Goal: Navigation & Orientation: Understand site structure

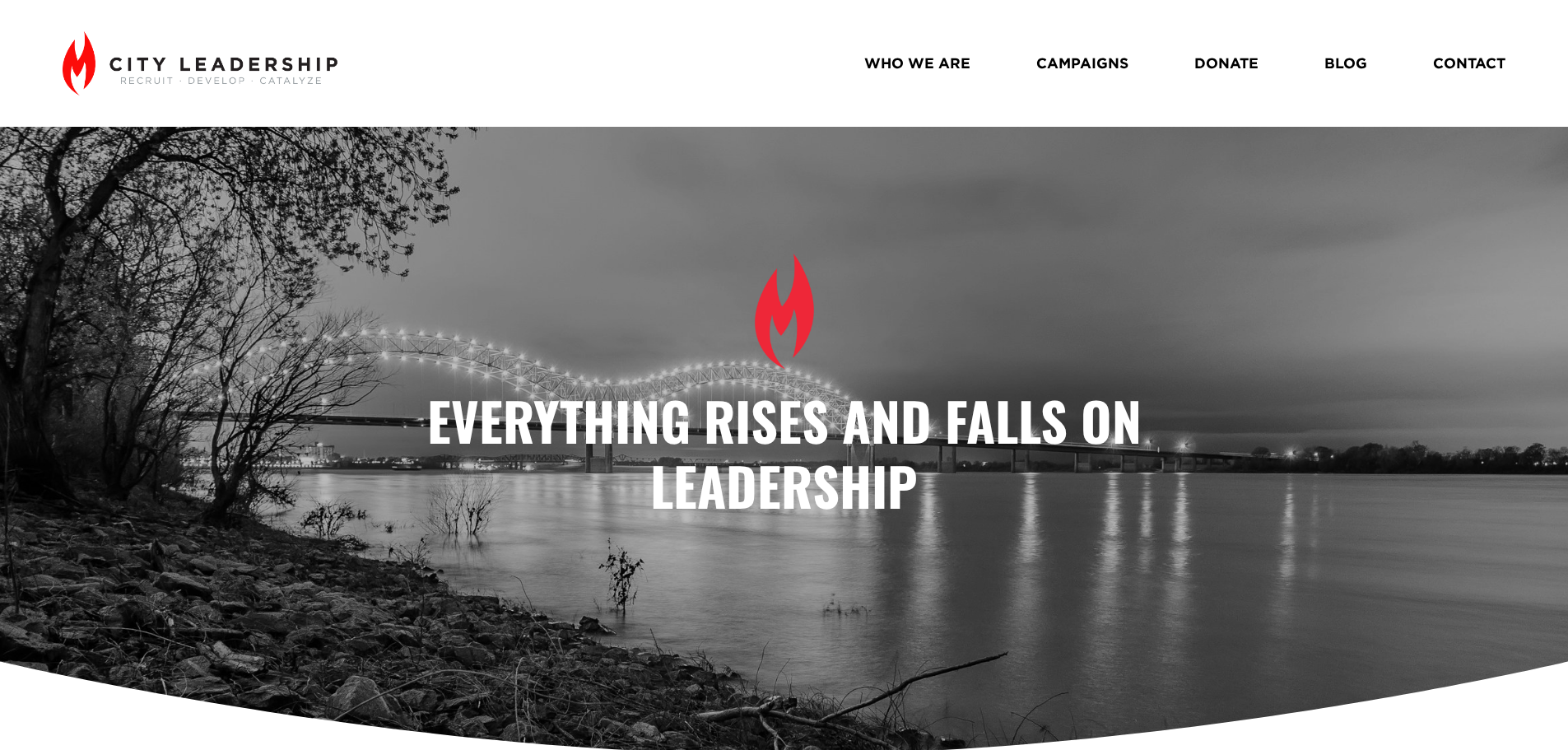
click at [934, 69] on link "WHO WE ARE" at bounding box center [917, 63] width 106 height 29
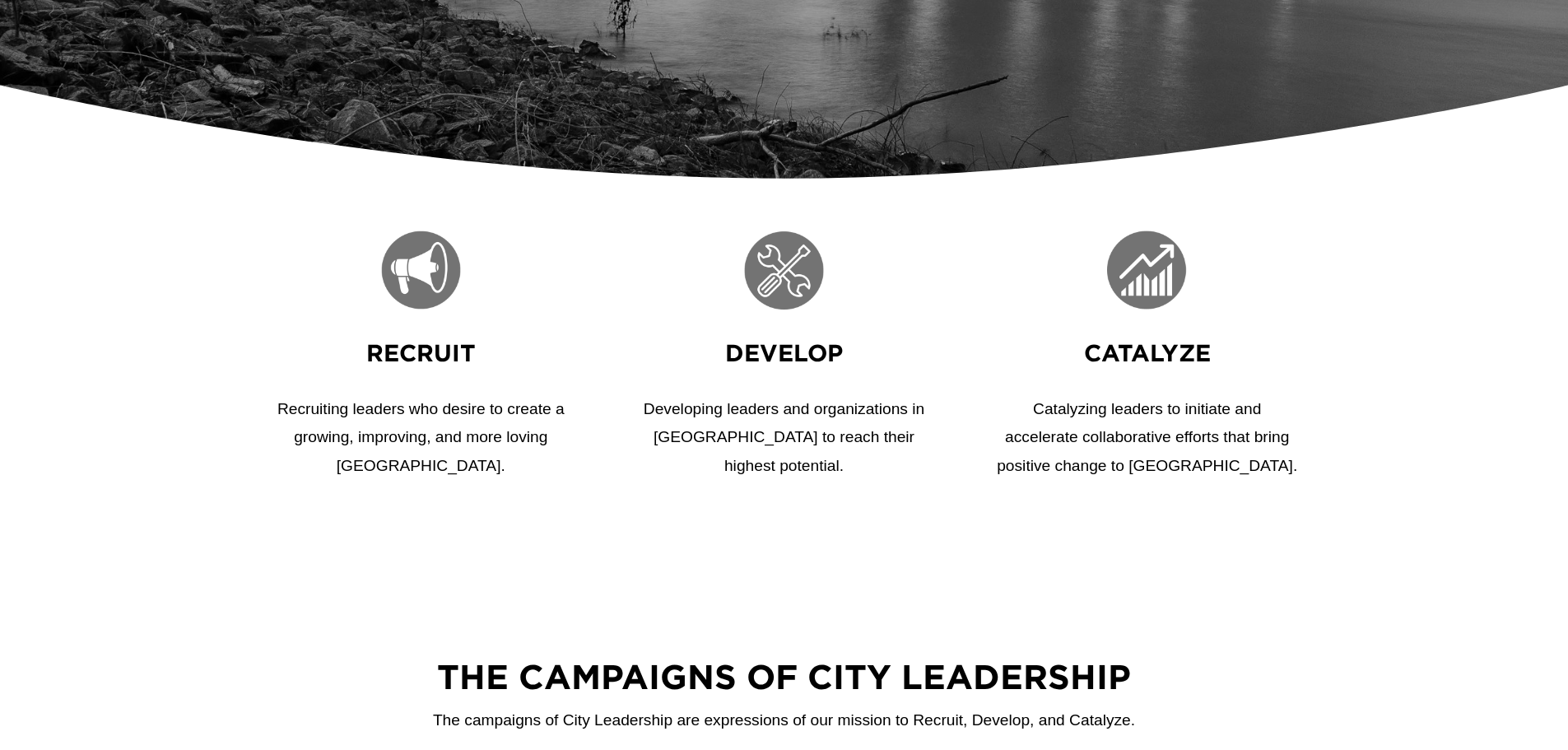
scroll to position [823, 0]
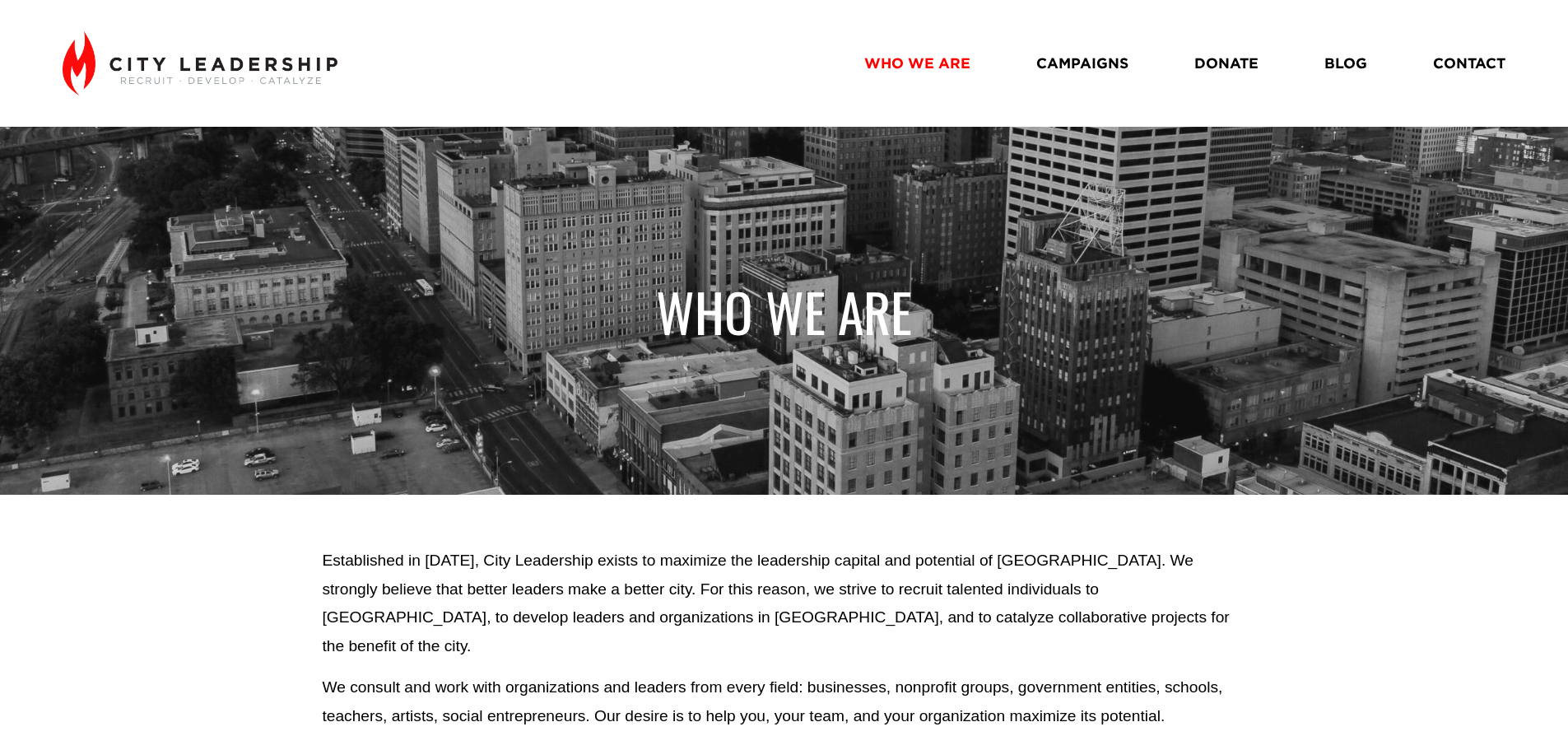
click at [1086, 64] on link "CAMPAIGNS" at bounding box center [1082, 63] width 92 height 29
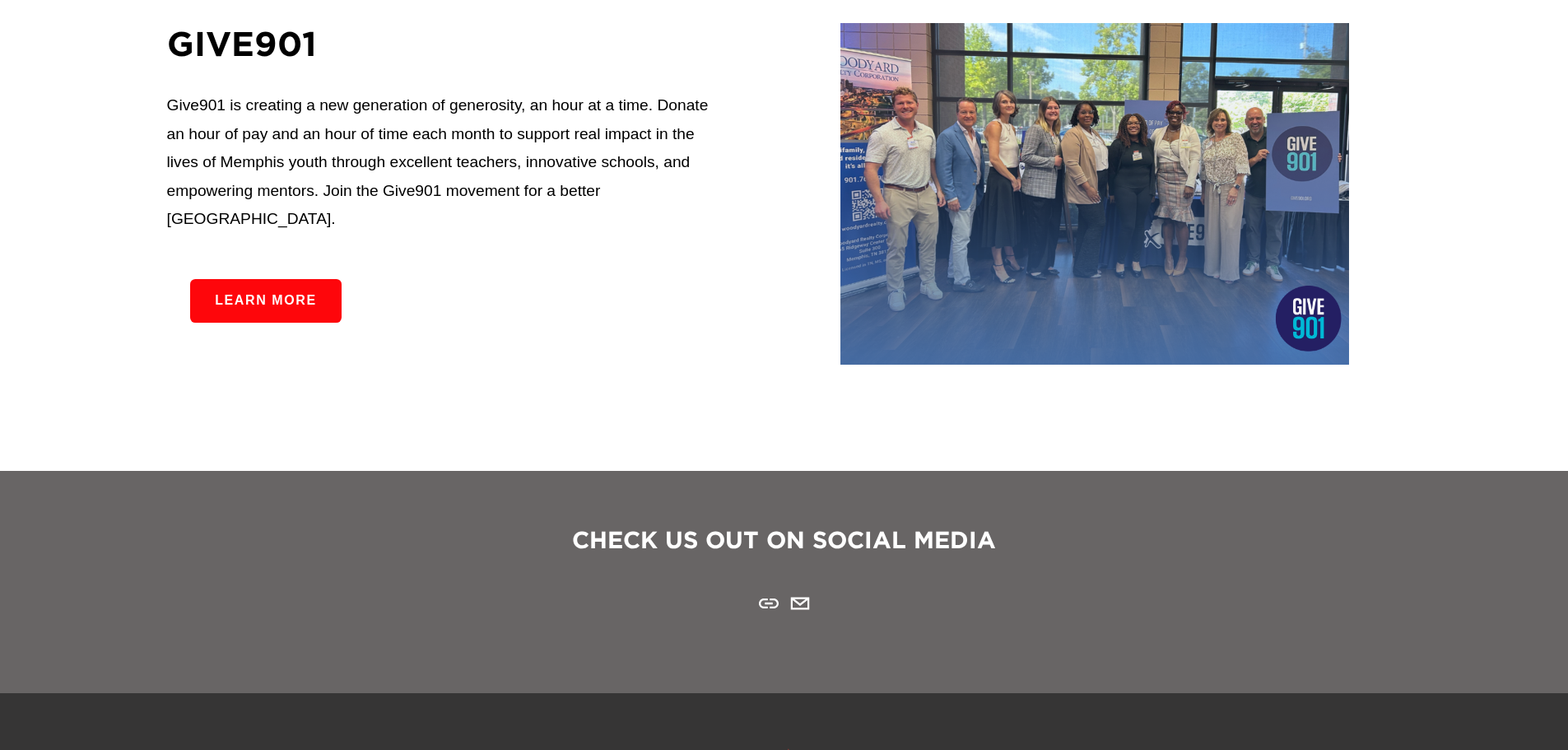
scroll to position [3457, 0]
